Goal: Information Seeking & Learning: Learn about a topic

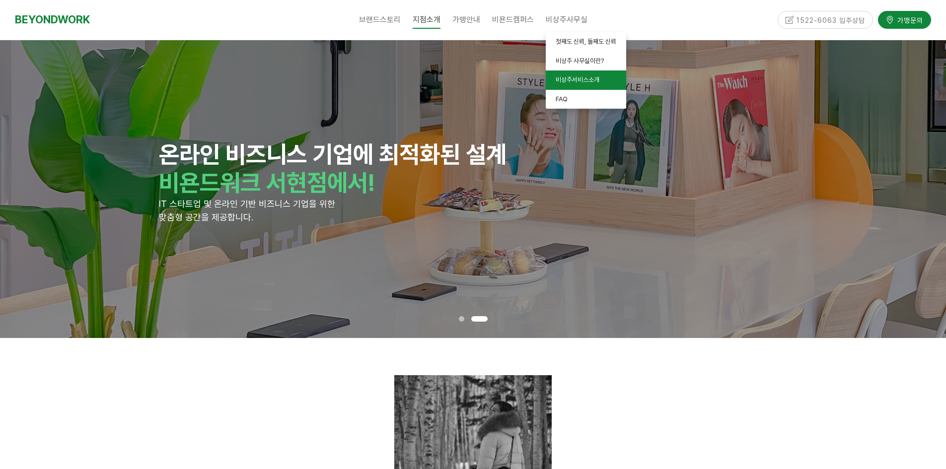
click at [564, 78] on span "비상주서비스소개" at bounding box center [578, 79] width 44 height 7
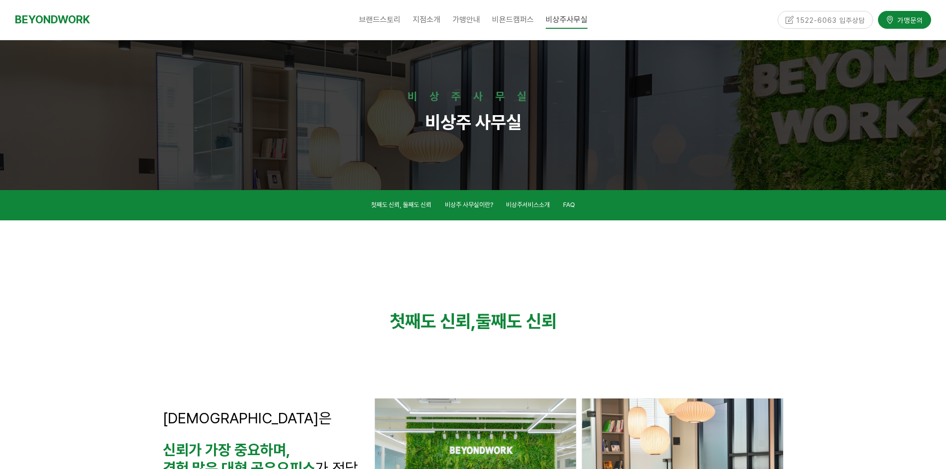
click at [225, 258] on div at bounding box center [473, 262] width 621 height 68
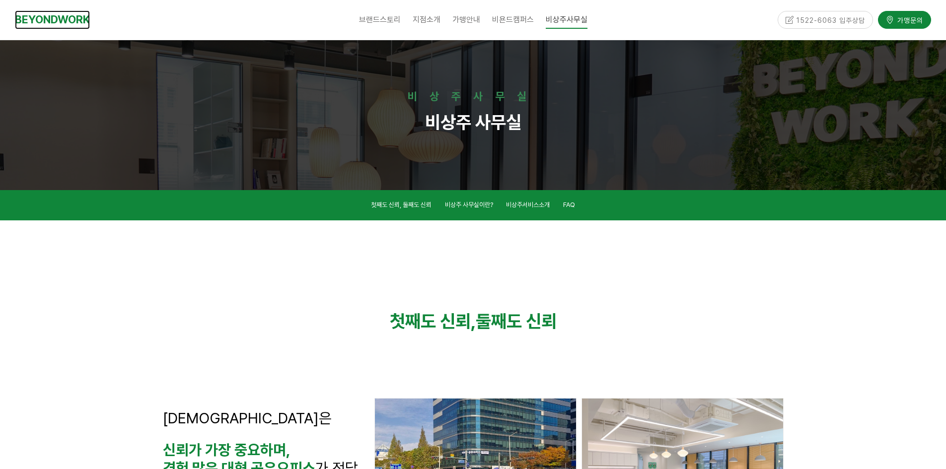
click at [35, 17] on link "BEYONDWORK" at bounding box center [52, 19] width 75 height 18
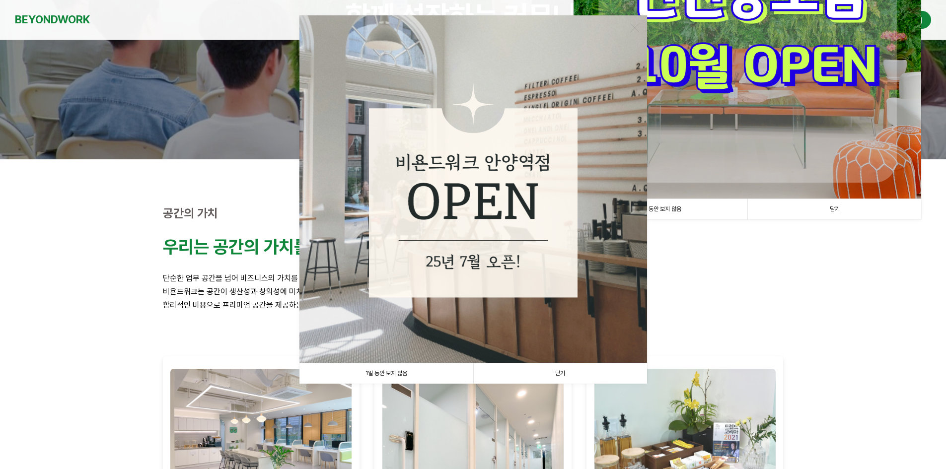
scroll to position [199, 0]
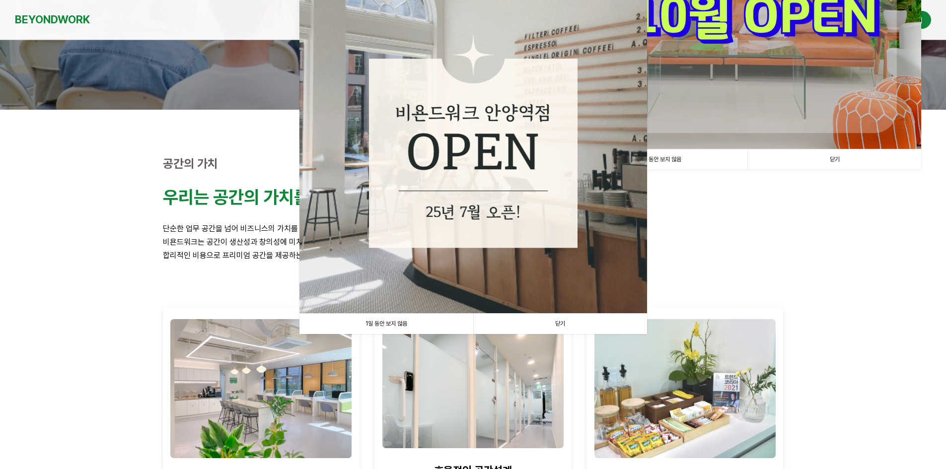
click at [563, 324] on link "닫기" at bounding box center [560, 324] width 174 height 20
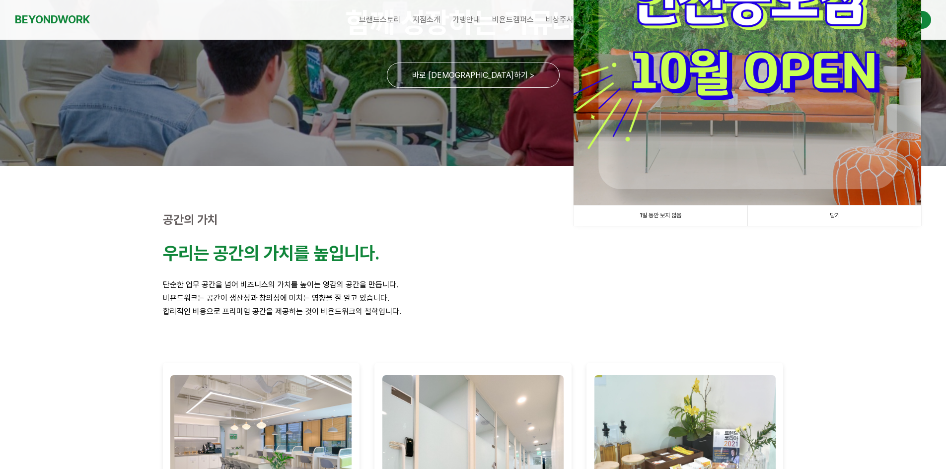
scroll to position [0, 0]
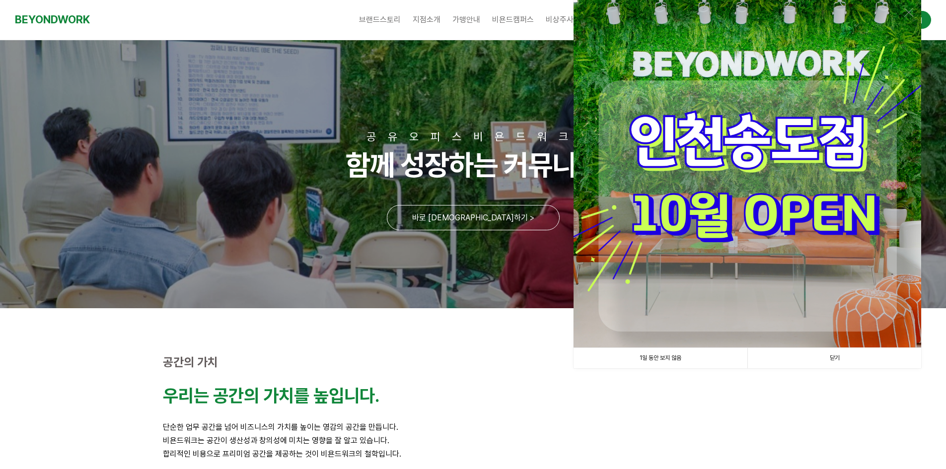
click at [838, 357] on link "닫기" at bounding box center [835, 358] width 174 height 20
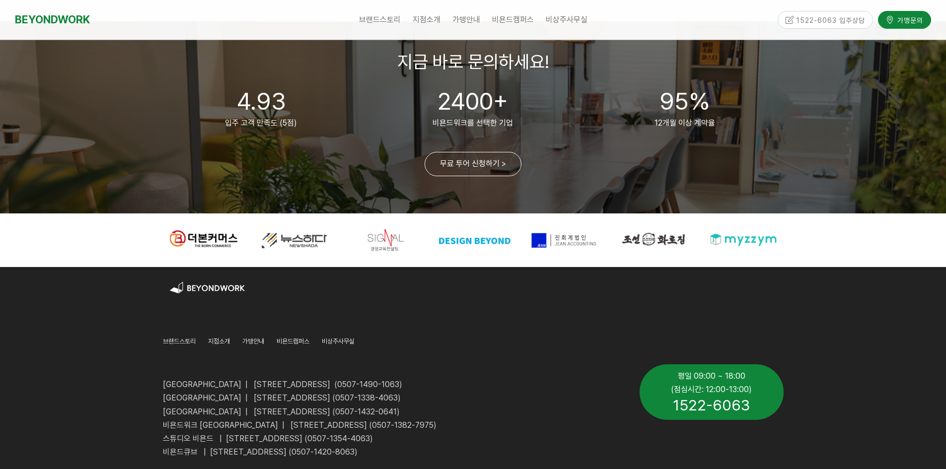
scroll to position [2395, 0]
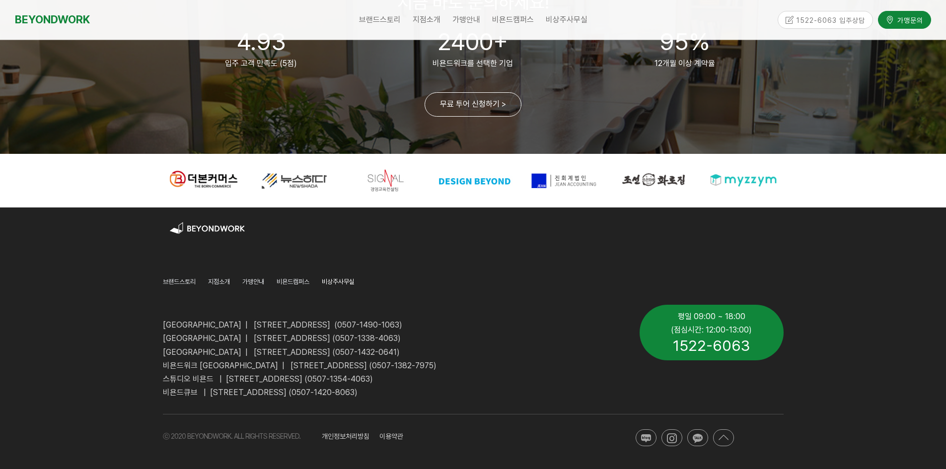
click at [345, 283] on span "비상주사무실" at bounding box center [338, 281] width 33 height 7
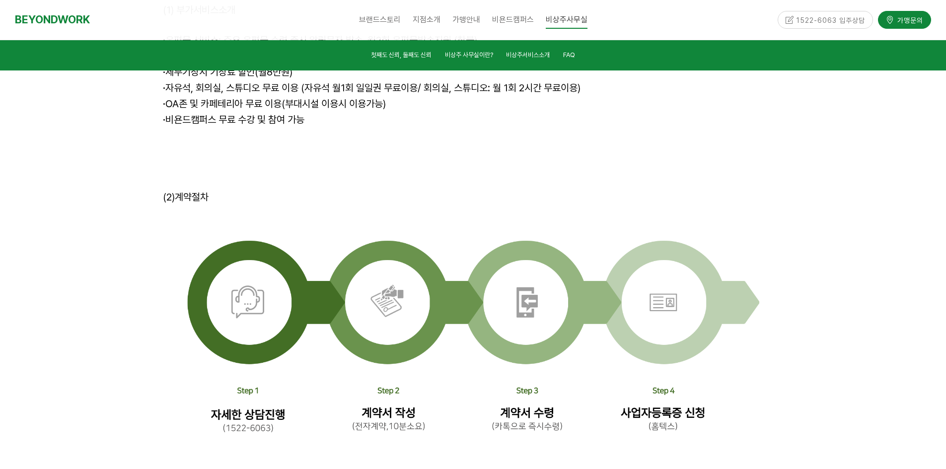
scroll to position [3080, 0]
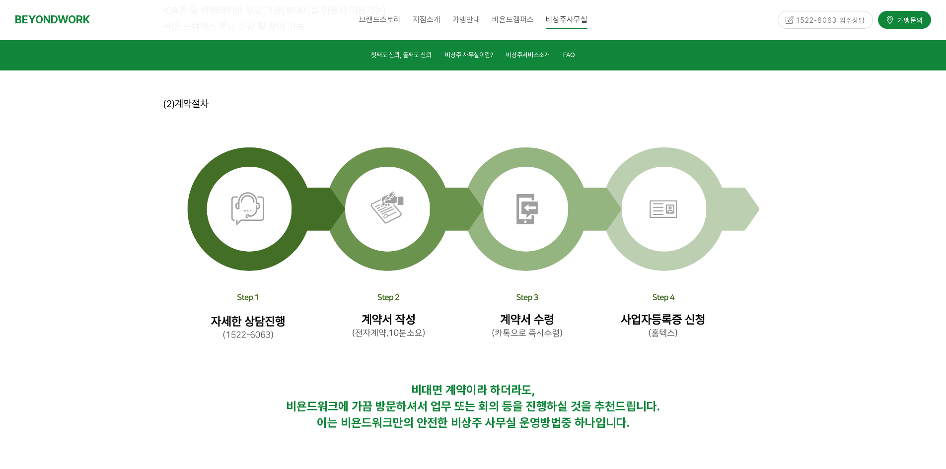
click at [590, 241] on img at bounding box center [473, 247] width 572 height 238
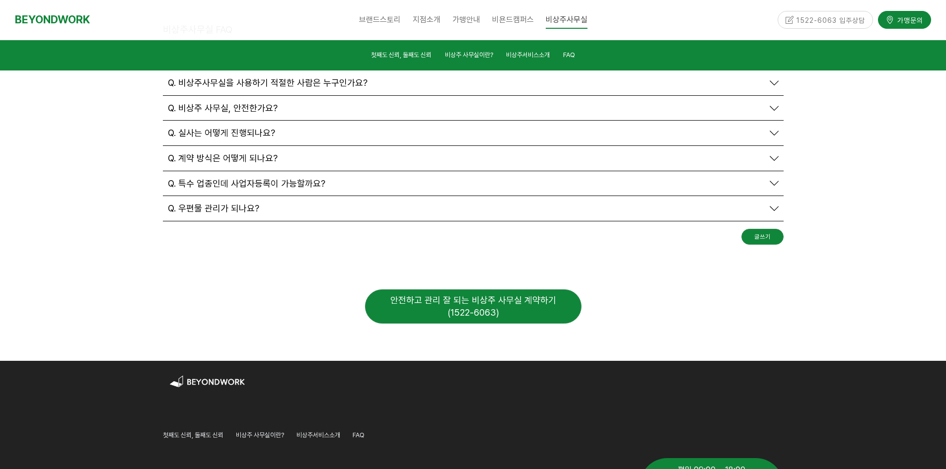
scroll to position [3627, 0]
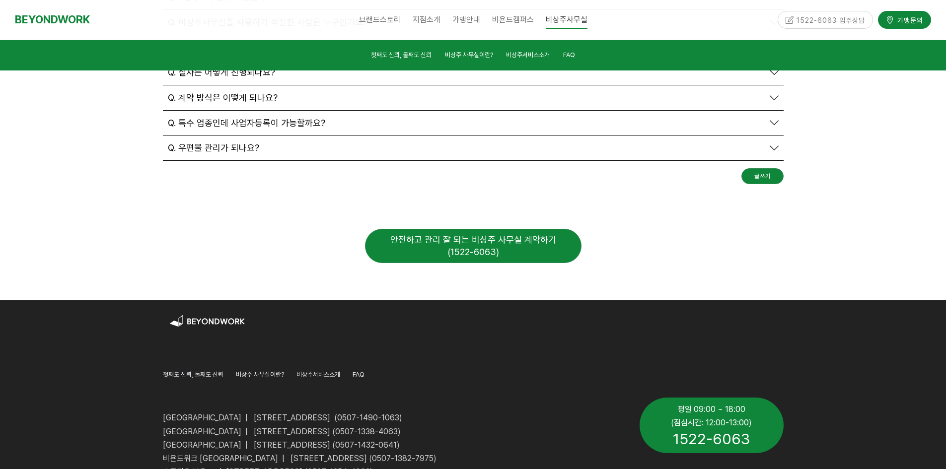
click at [559, 330] on div at bounding box center [526, 345] width 530 height 30
click at [487, 229] on div "안전하고 관리 잘 되는 비상주 사무실 계약하기 (1522-6063)" at bounding box center [473, 246] width 217 height 34
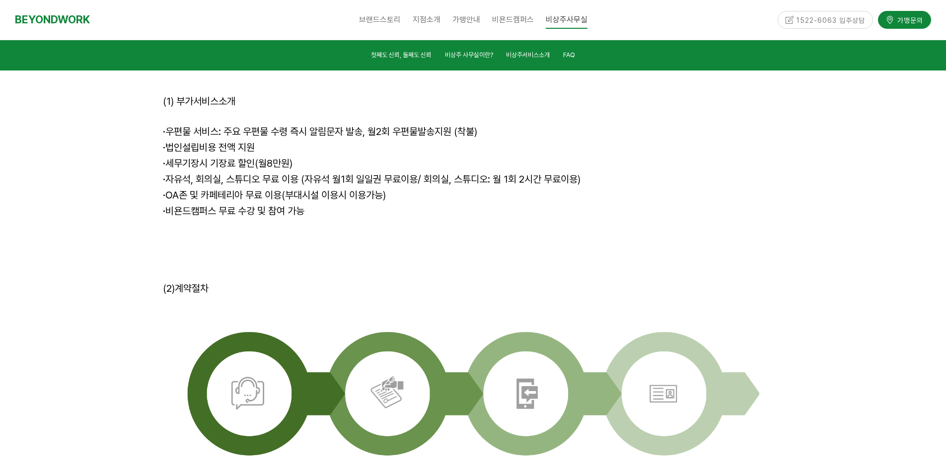
scroll to position [2782, 0]
